Goal: Find specific page/section: Find specific page/section

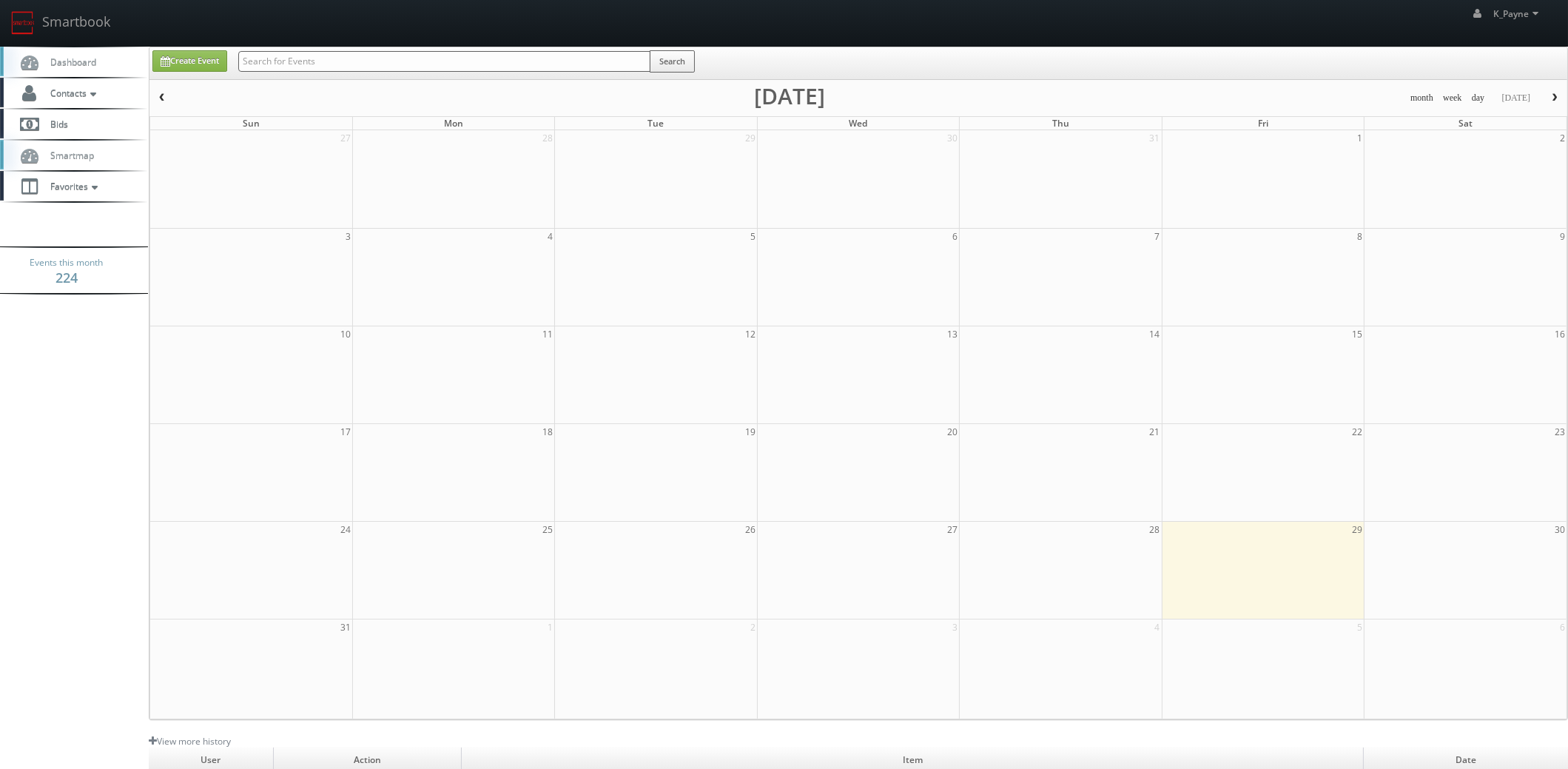
click at [279, 65] on input "text" at bounding box center [444, 61] width 412 height 21
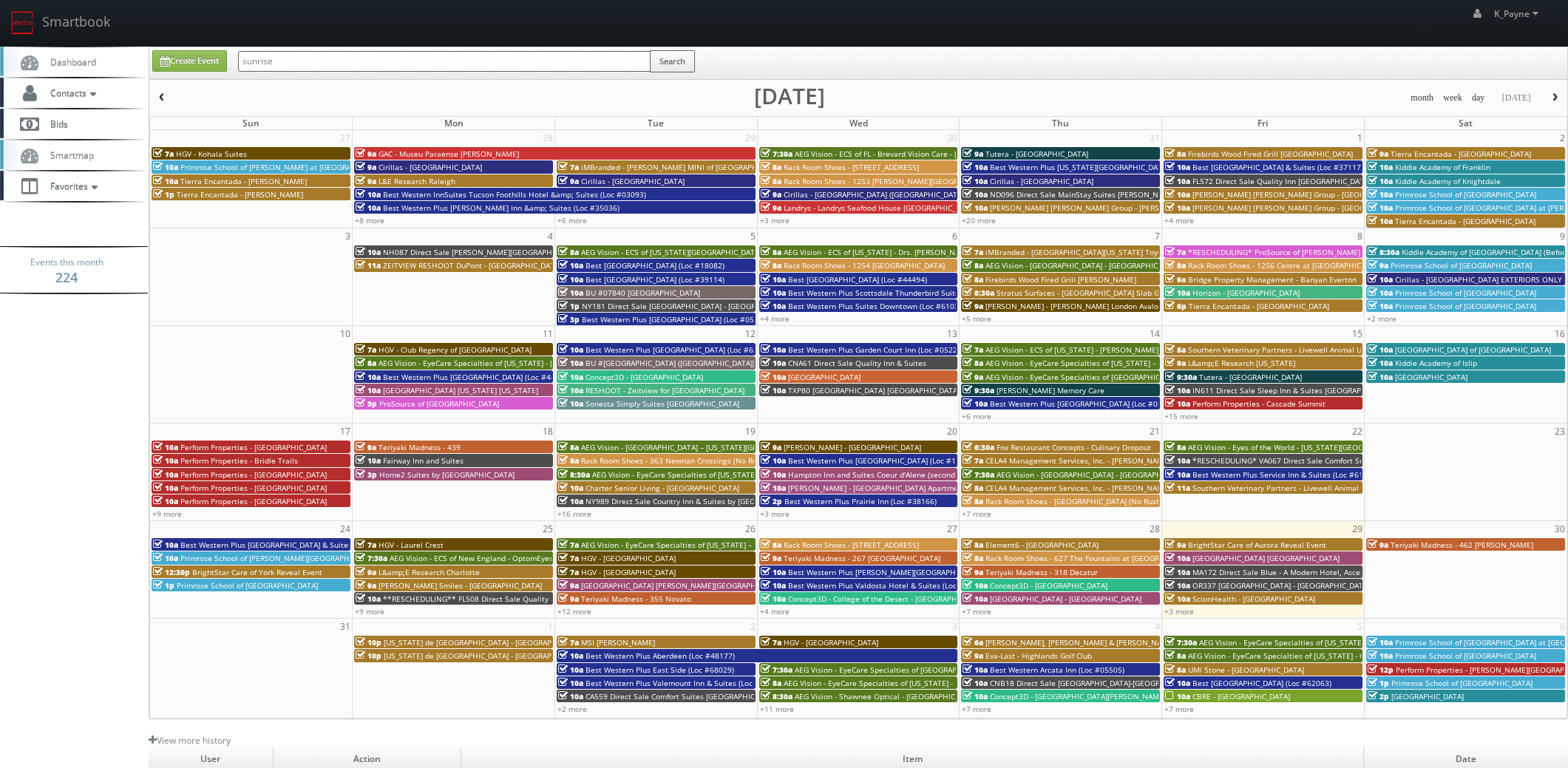
type input "sunrise"
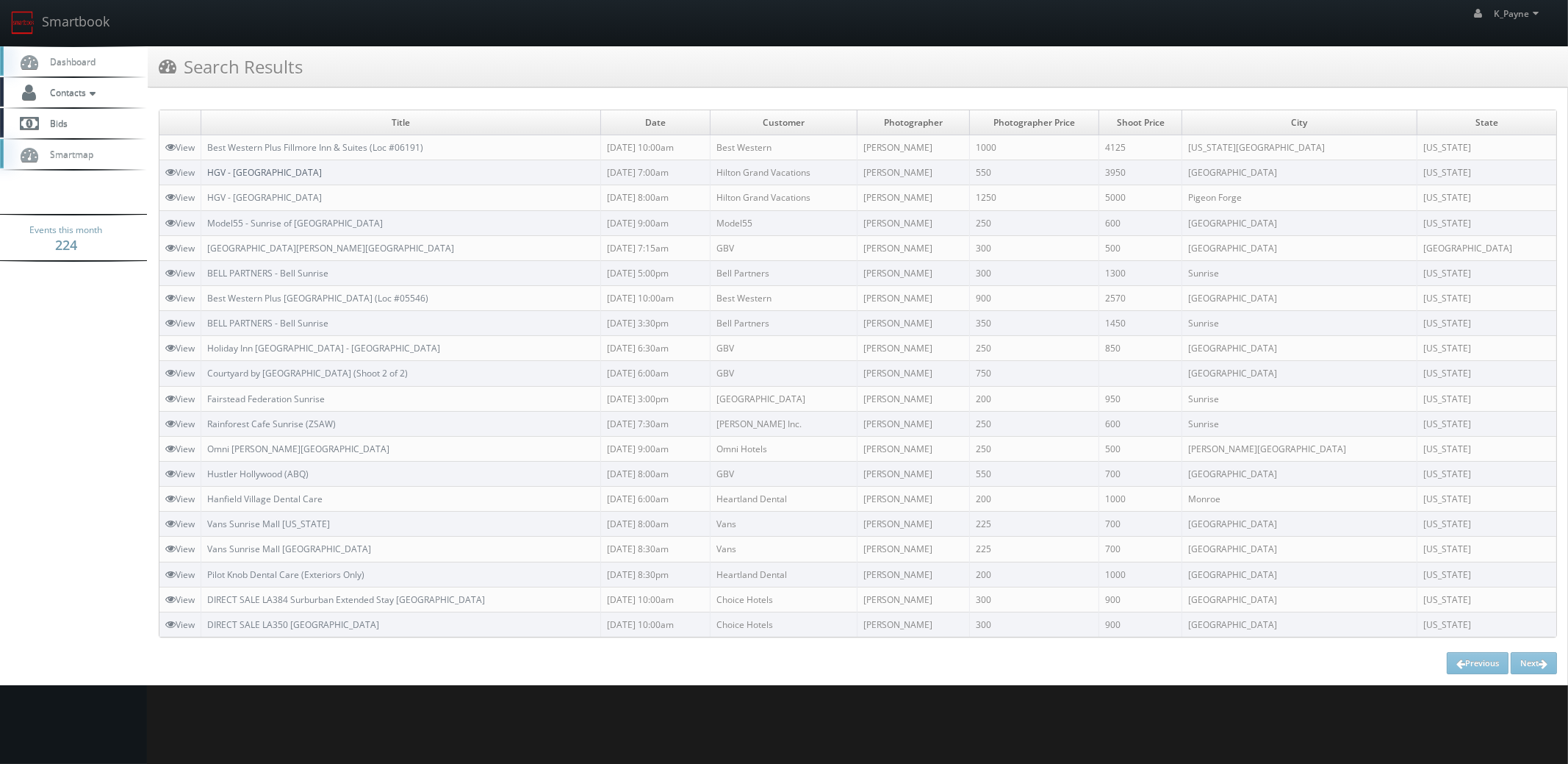
click at [280, 168] on link "HGV - [GEOGRAPHIC_DATA]" at bounding box center [265, 172] width 115 height 12
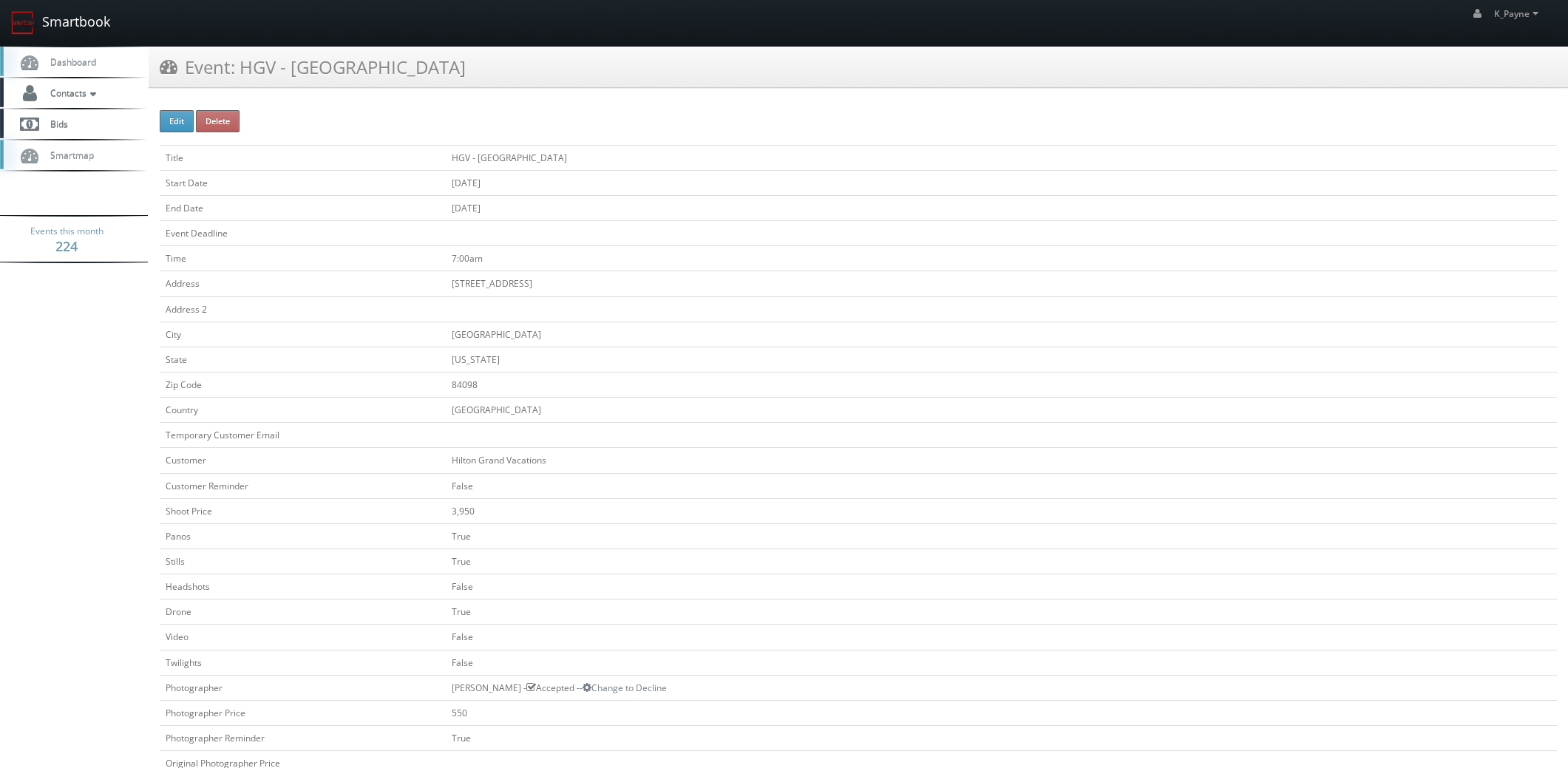
click at [81, 27] on link "Smartbook" at bounding box center [60, 23] width 121 height 46
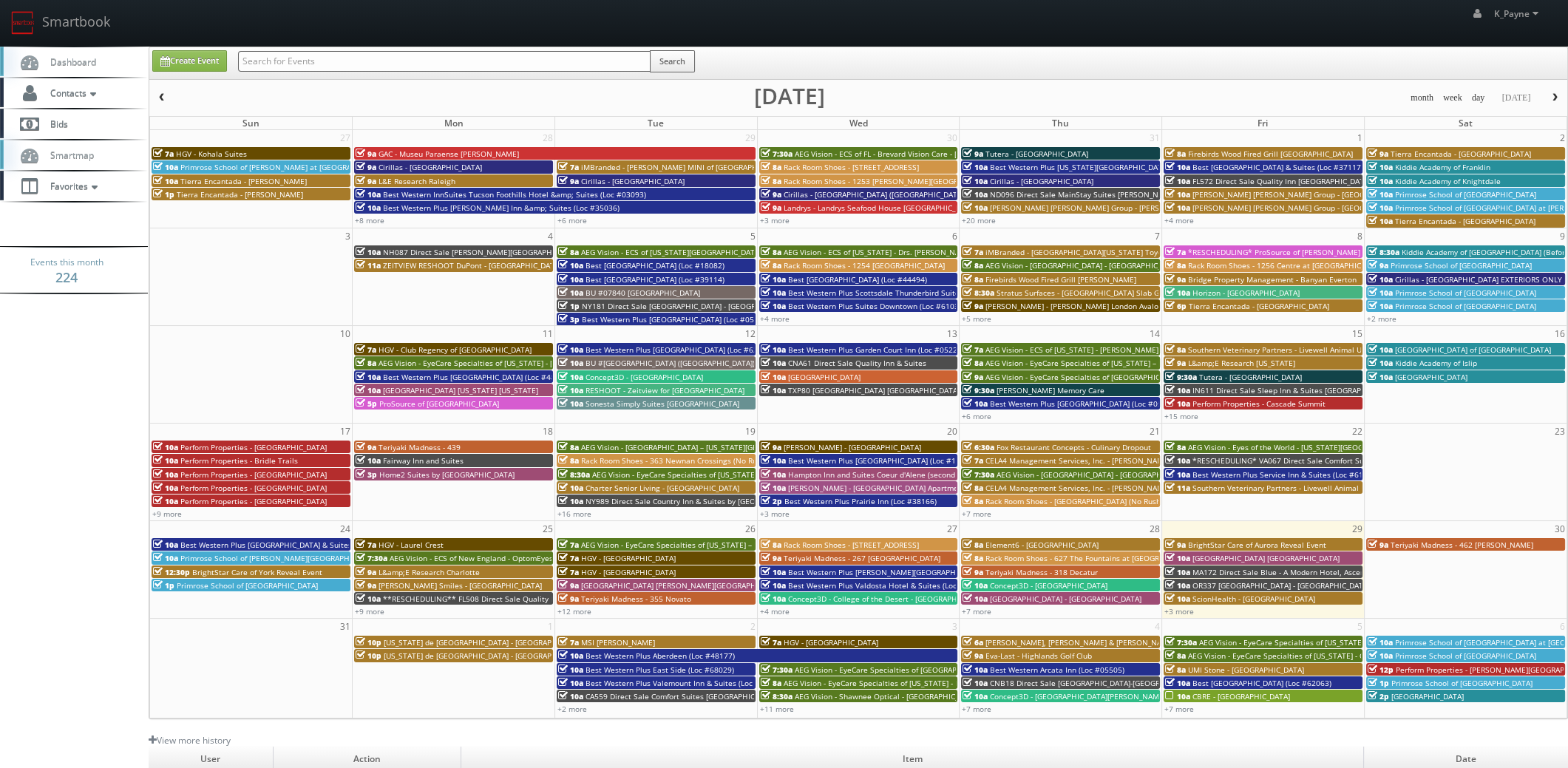
click at [386, 66] on input "text" at bounding box center [444, 61] width 412 height 21
type input "zion"
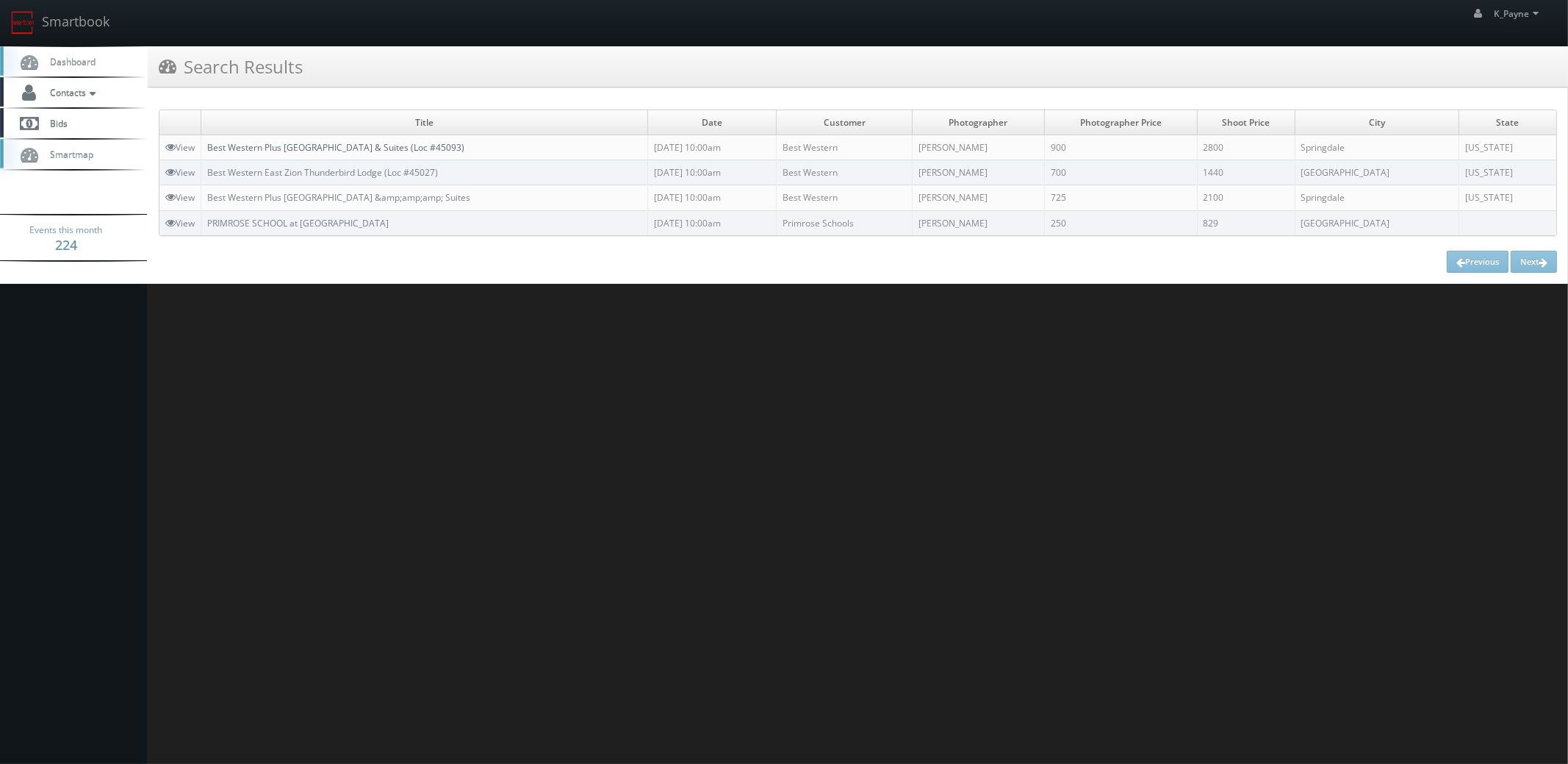
click at [349, 148] on link "Best Western Plus [GEOGRAPHIC_DATA] & Suites (Loc #45093)" at bounding box center [335, 148] width 257 height 12
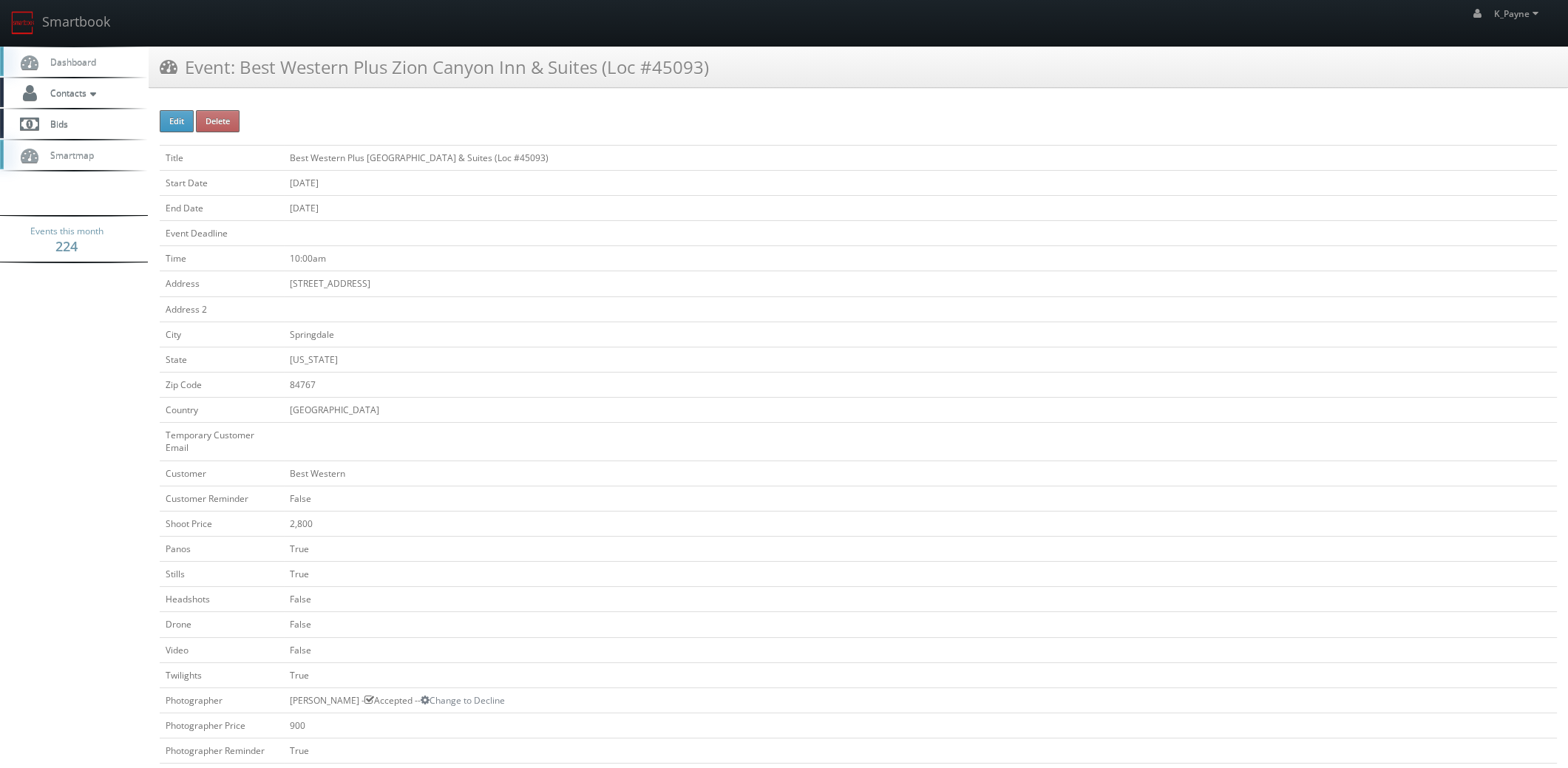
drag, startPoint x: 733, startPoint y: 67, endPoint x: 238, endPoint y: 82, distance: 495.2
click at [238, 82] on div "Event: Best Western Plus Zion Canyon Inn & Suites (Loc #45093)" at bounding box center [858, 67] width 1420 height 41
copy h3 "Best Western Plus Zion Canyon Inn & Suites (Loc #45093)"
click at [56, 18] on link "Smartbook" at bounding box center [60, 23] width 121 height 46
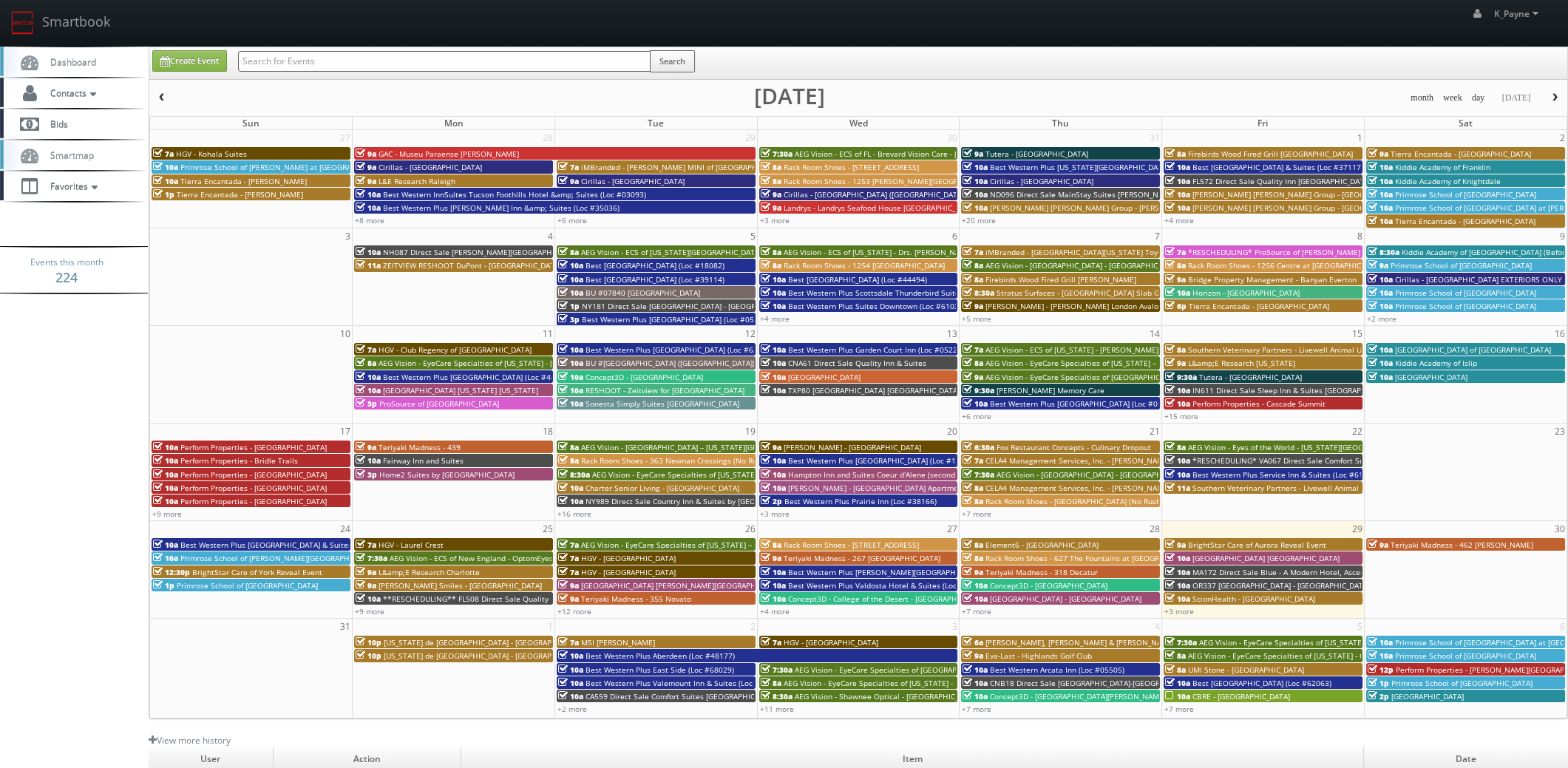
click at [358, 66] on input "text" at bounding box center [444, 61] width 412 height 21
